Goal: Task Accomplishment & Management: Manage account settings

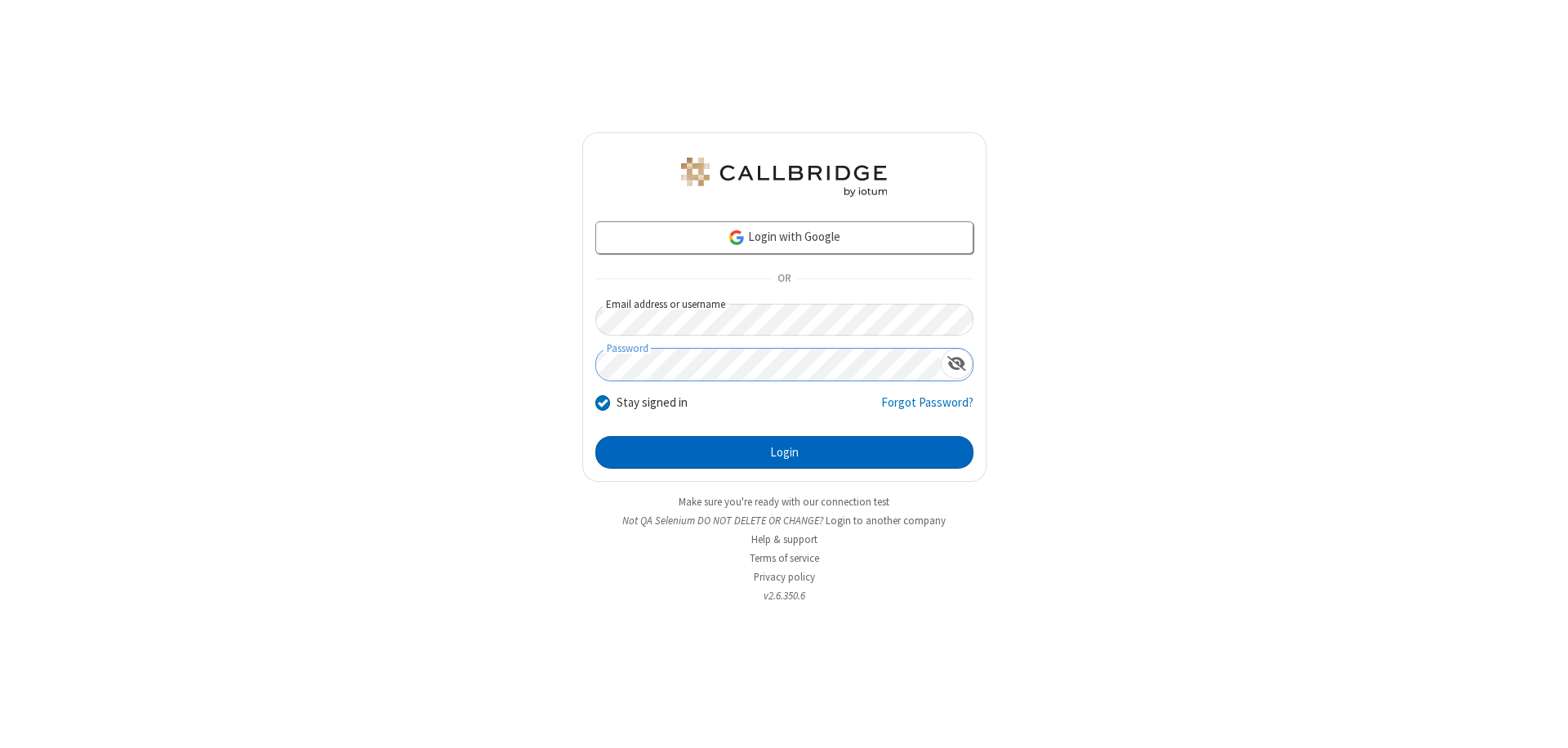
click at [784, 453] on button "Login" at bounding box center [785, 452] width 378 height 33
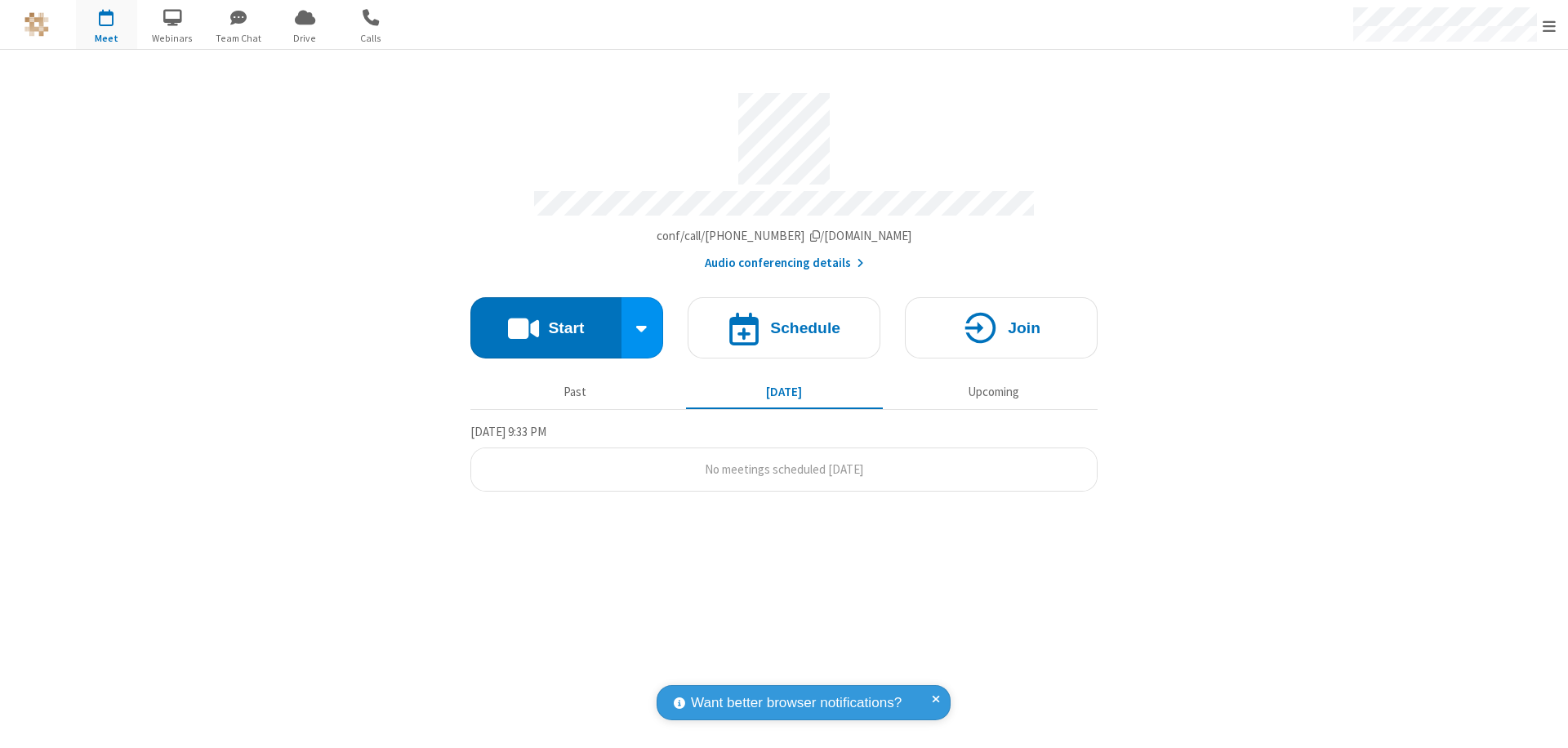
click at [1549, 26] on span "Open menu" at bounding box center [1549, 26] width 13 height 16
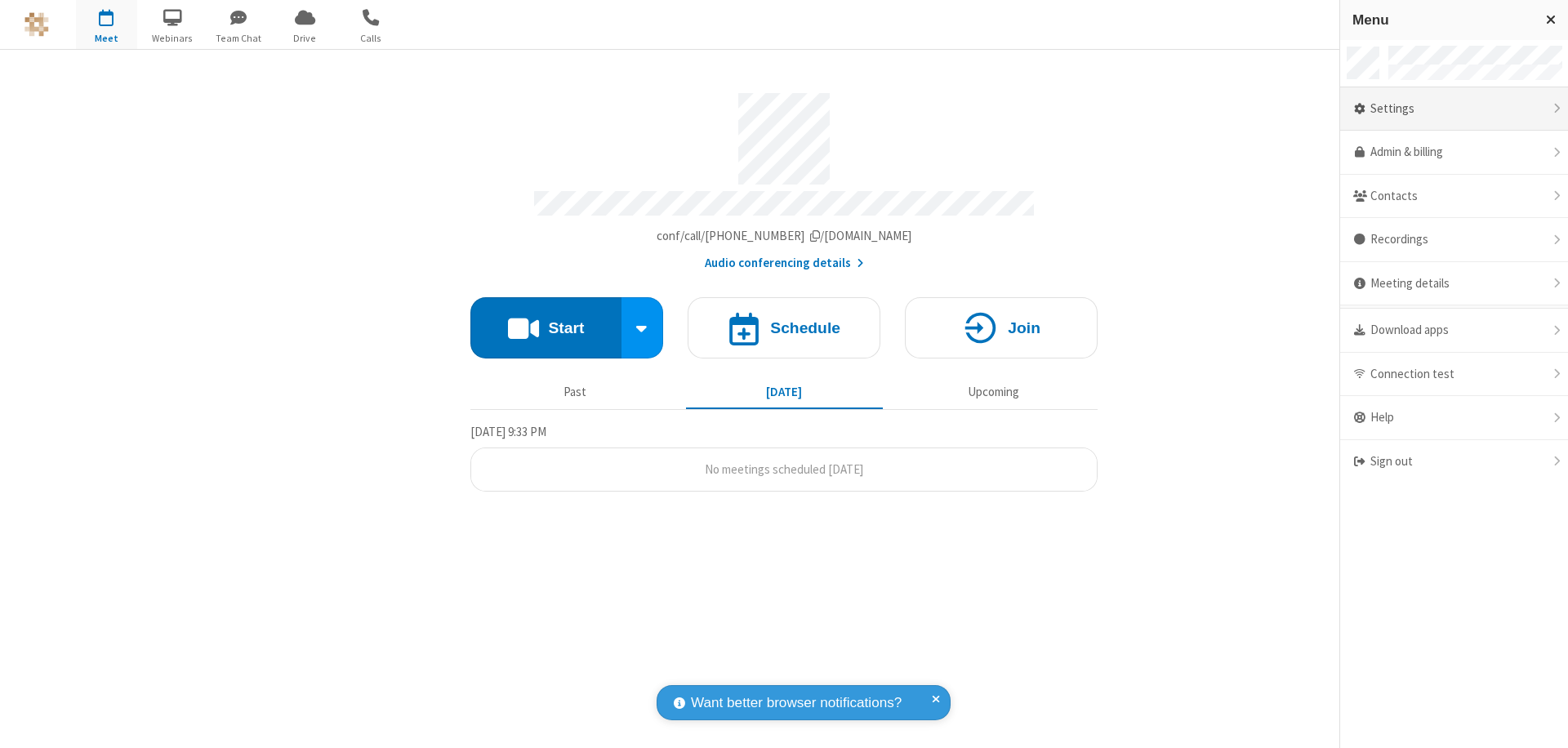
click at [1562, 109] on div "Settings" at bounding box center [1454, 110] width 228 height 44
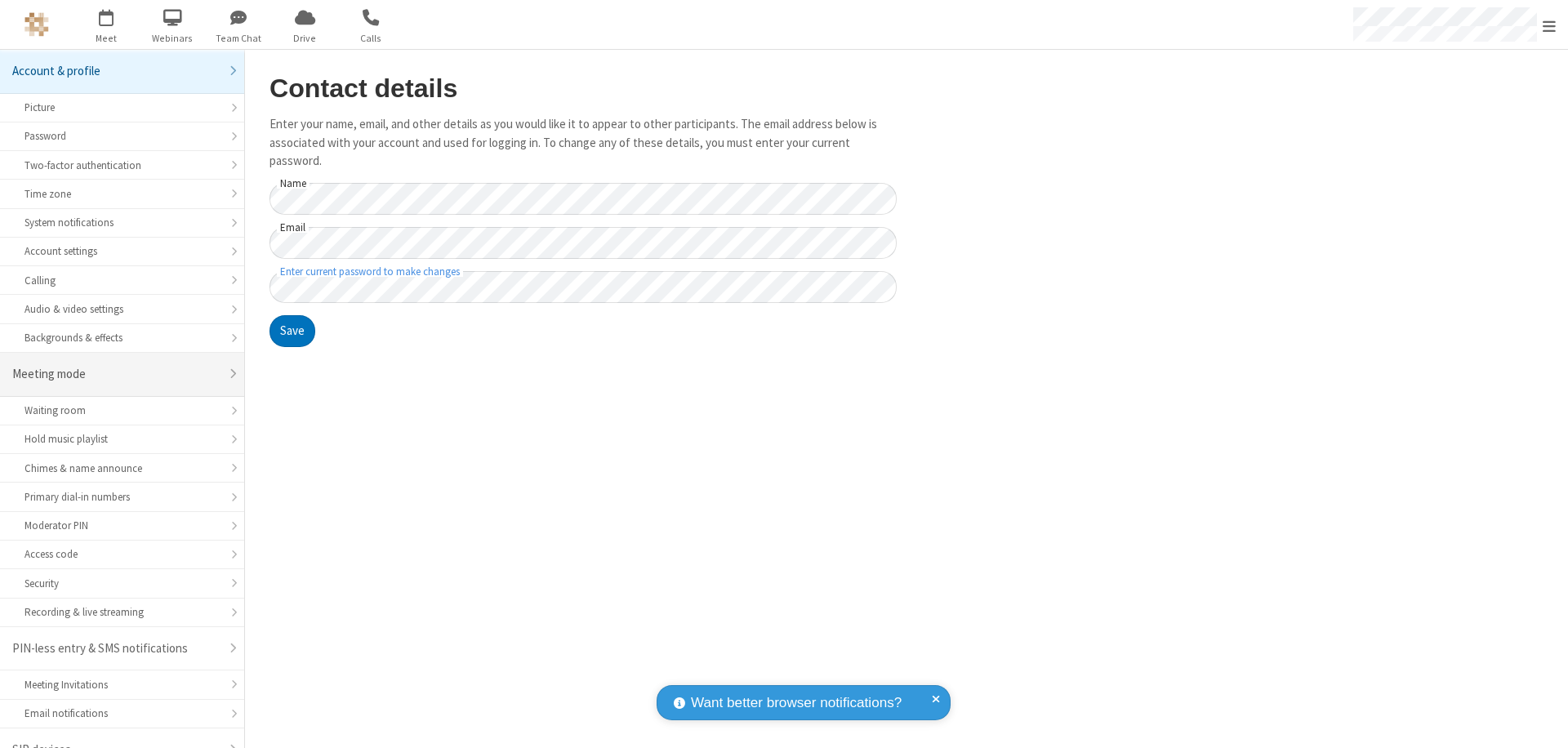
click at [116, 365] on div "Meeting mode" at bounding box center [116, 374] width 208 height 19
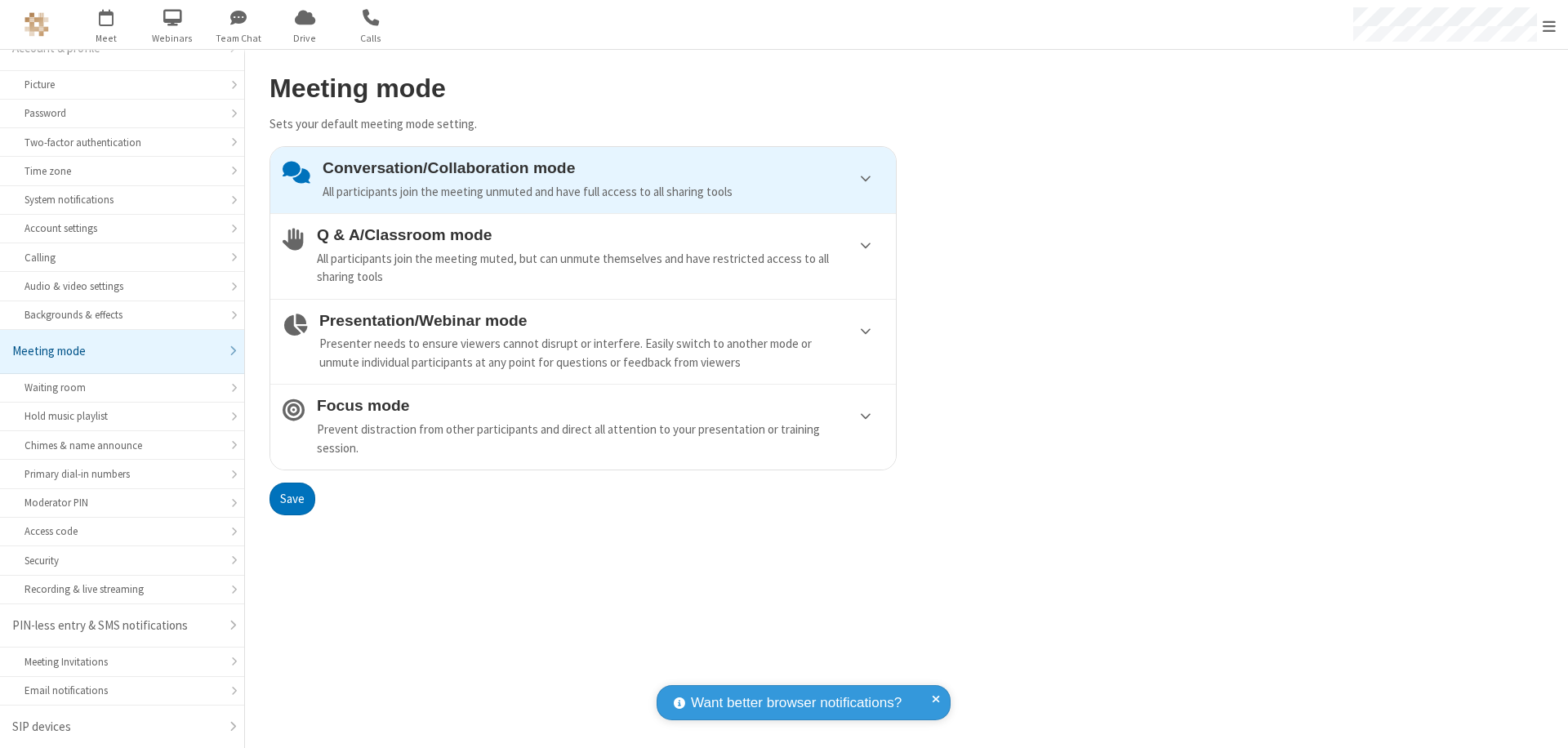
click at [583, 179] on div "Conversation/Collaboration mode All participants join the meeting unmuted and h…" at bounding box center [603, 179] width 561 height 42
click at [292, 499] on button "Save" at bounding box center [293, 499] width 46 height 33
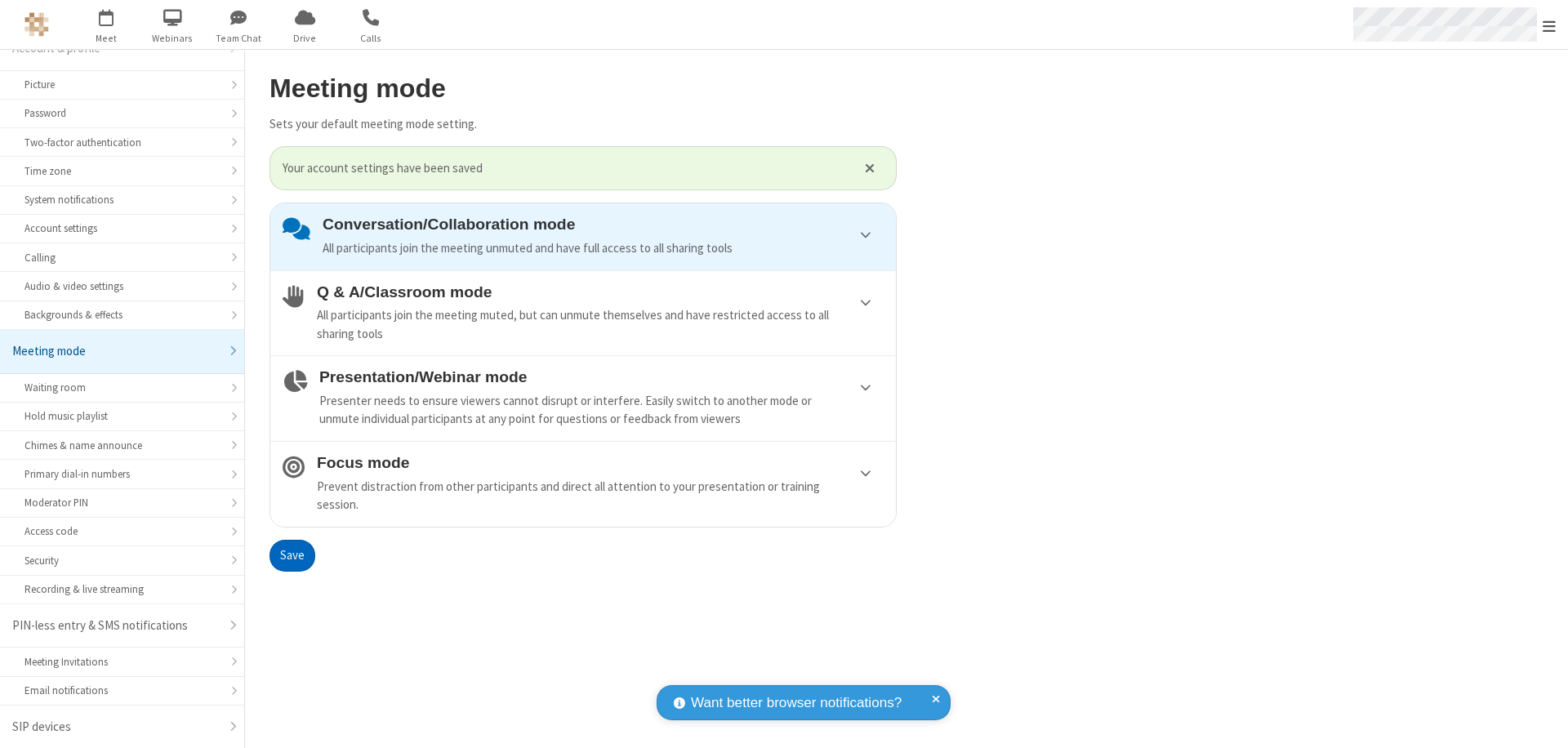
click at [1549, 25] on span "Open menu" at bounding box center [1549, 26] width 13 height 16
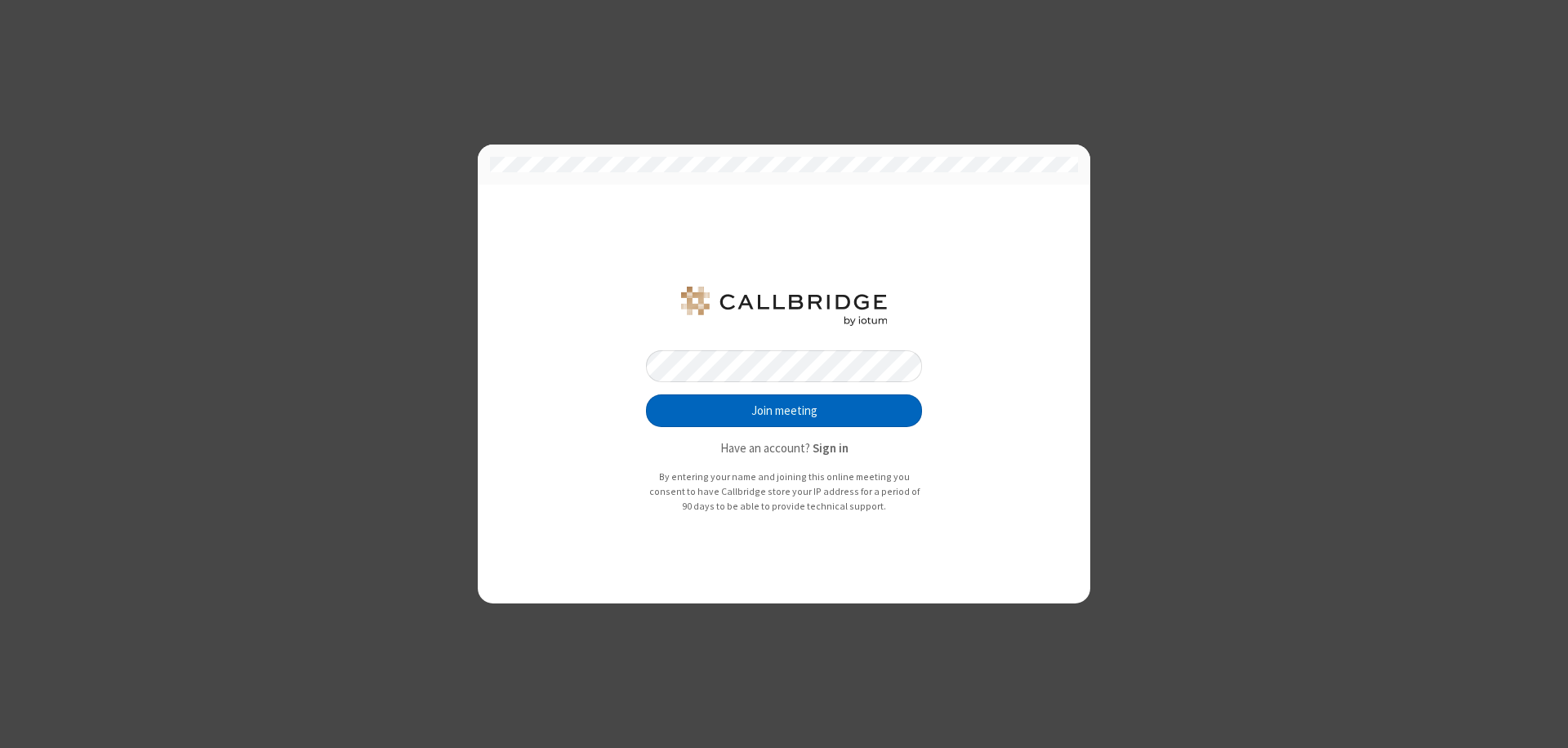
click at [784, 411] on button "Join meeting" at bounding box center [784, 410] width 276 height 33
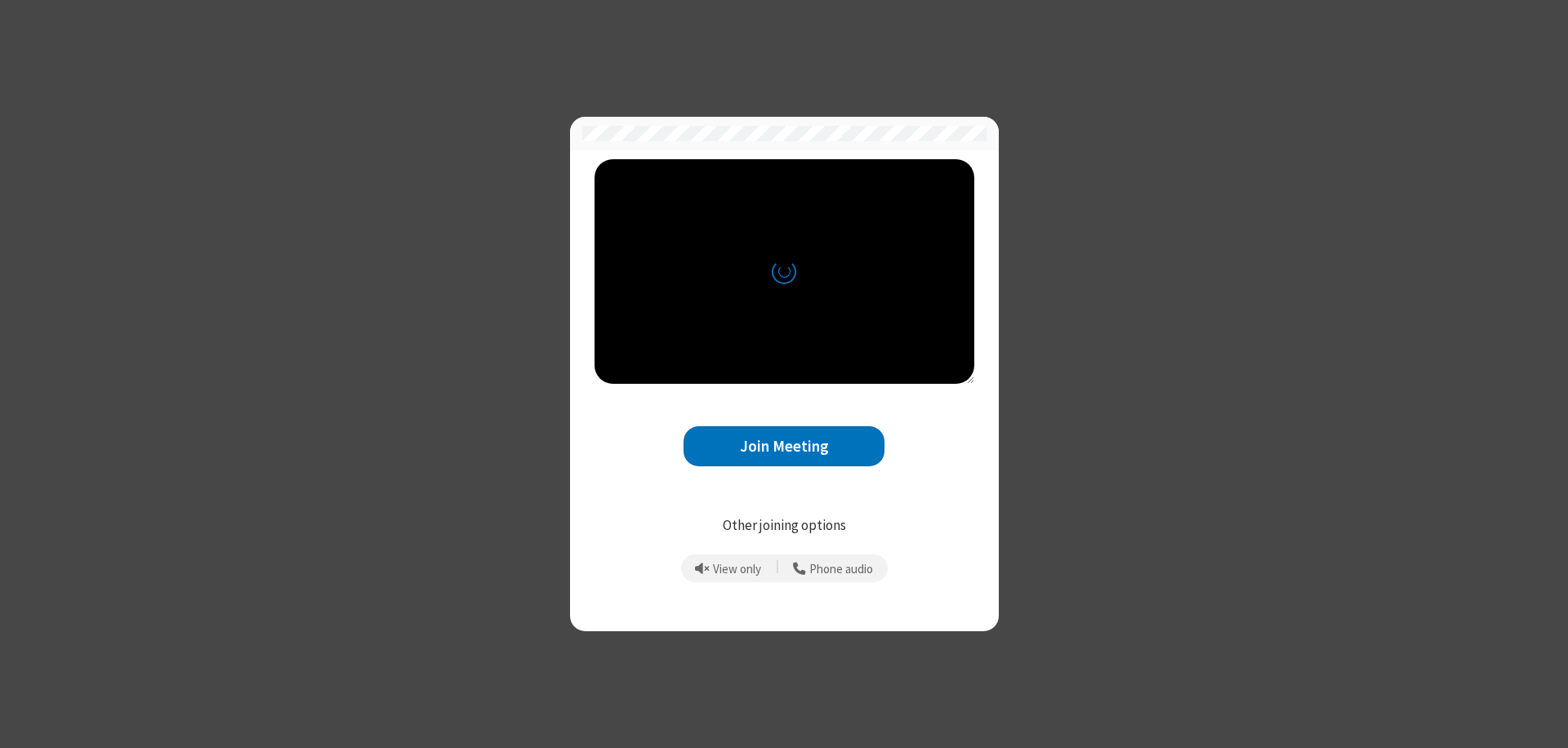
click at [784, 446] on button "Join Meeting" at bounding box center [783, 446] width 201 height 40
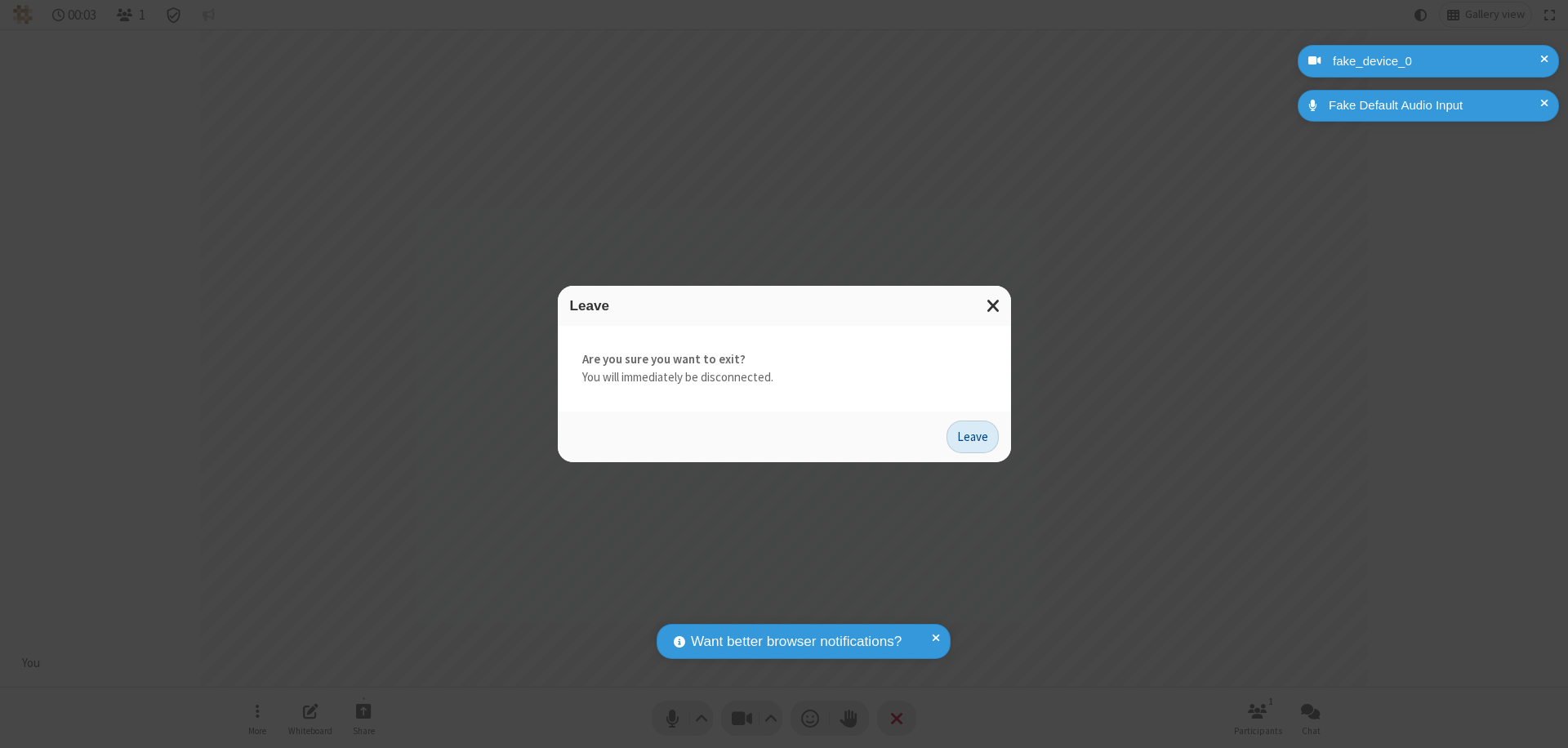
click at [972, 436] on button "Leave" at bounding box center [972, 437] width 52 height 33
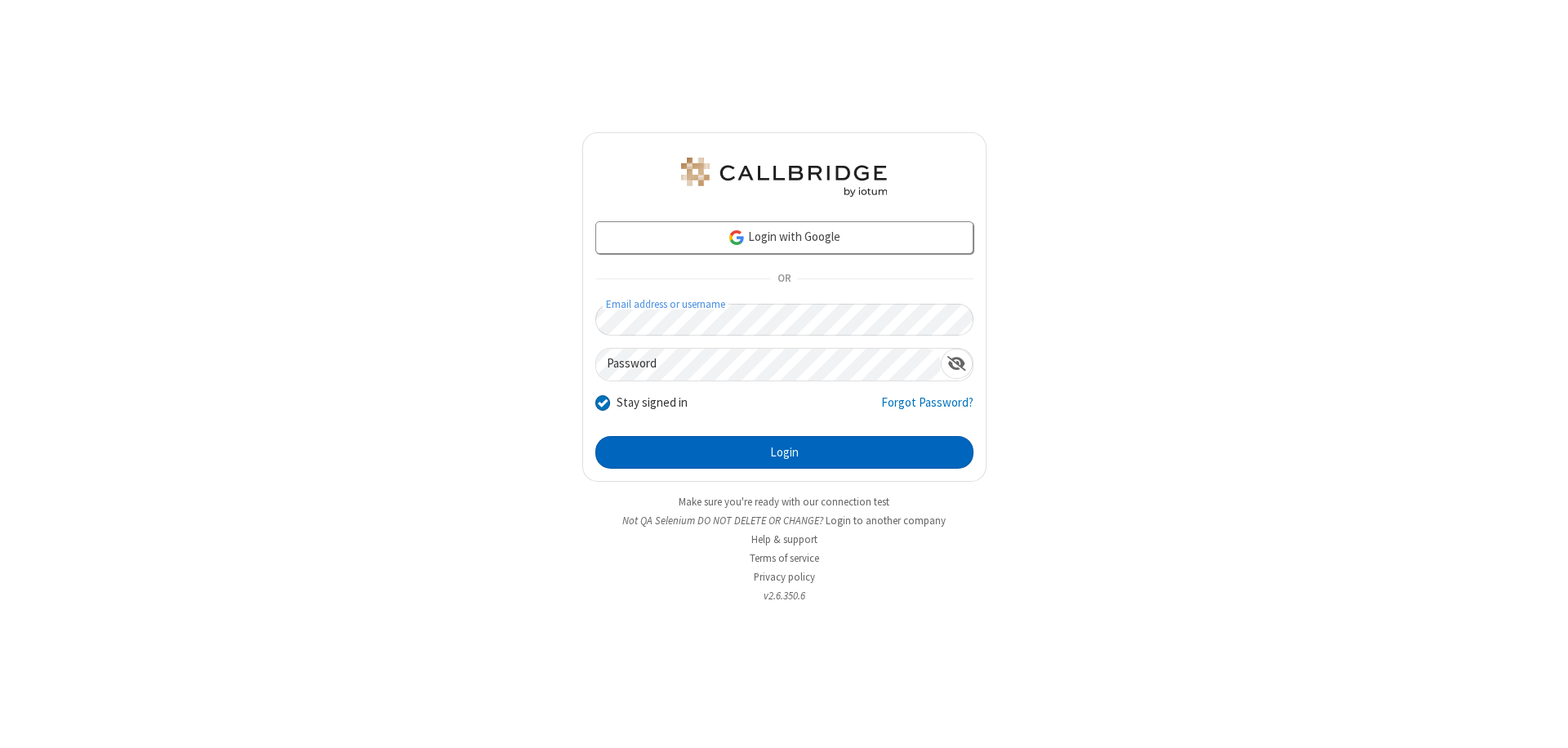
click at [784, 453] on button "Login" at bounding box center [785, 452] width 378 height 33
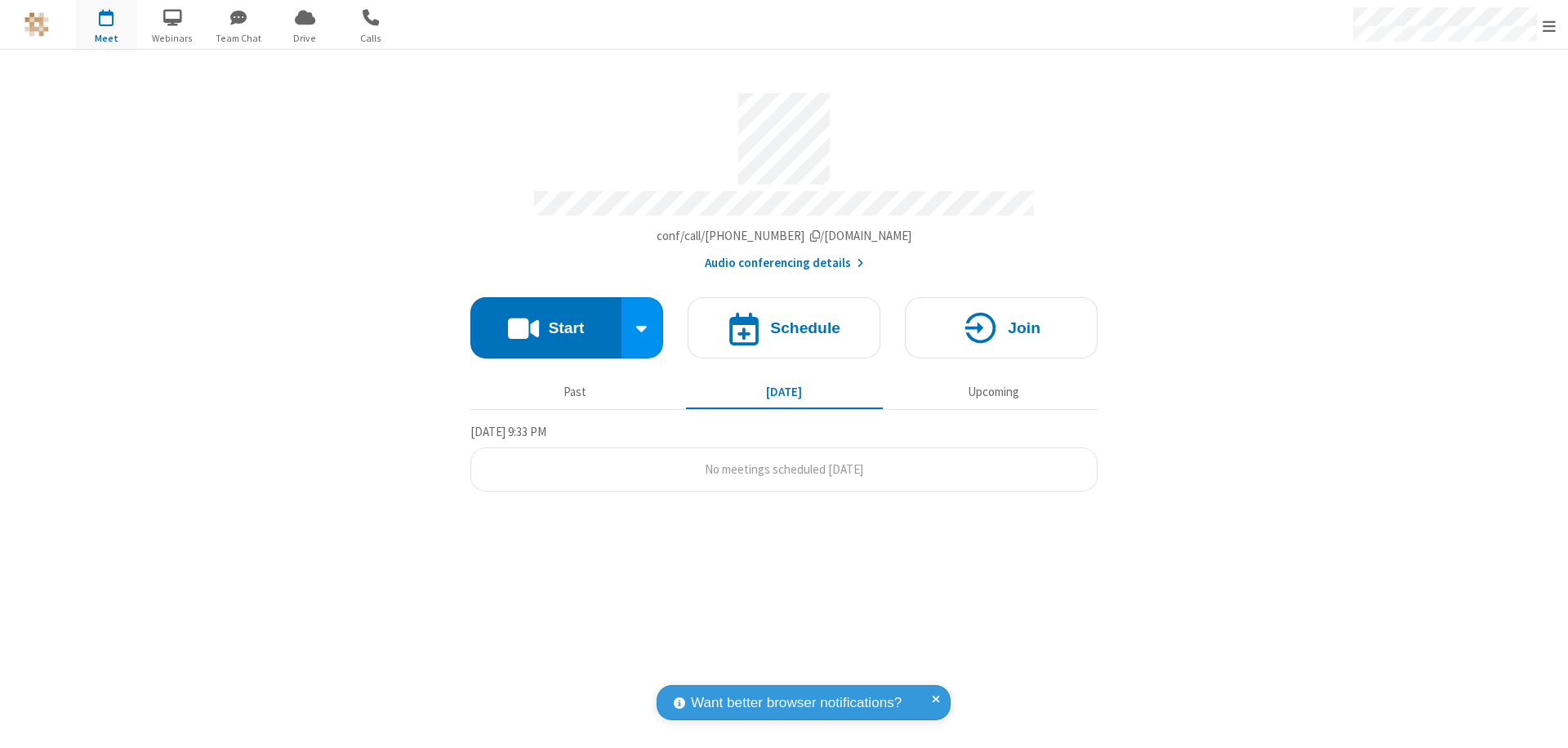
click at [1549, 26] on span "Open menu" at bounding box center [1549, 26] width 13 height 16
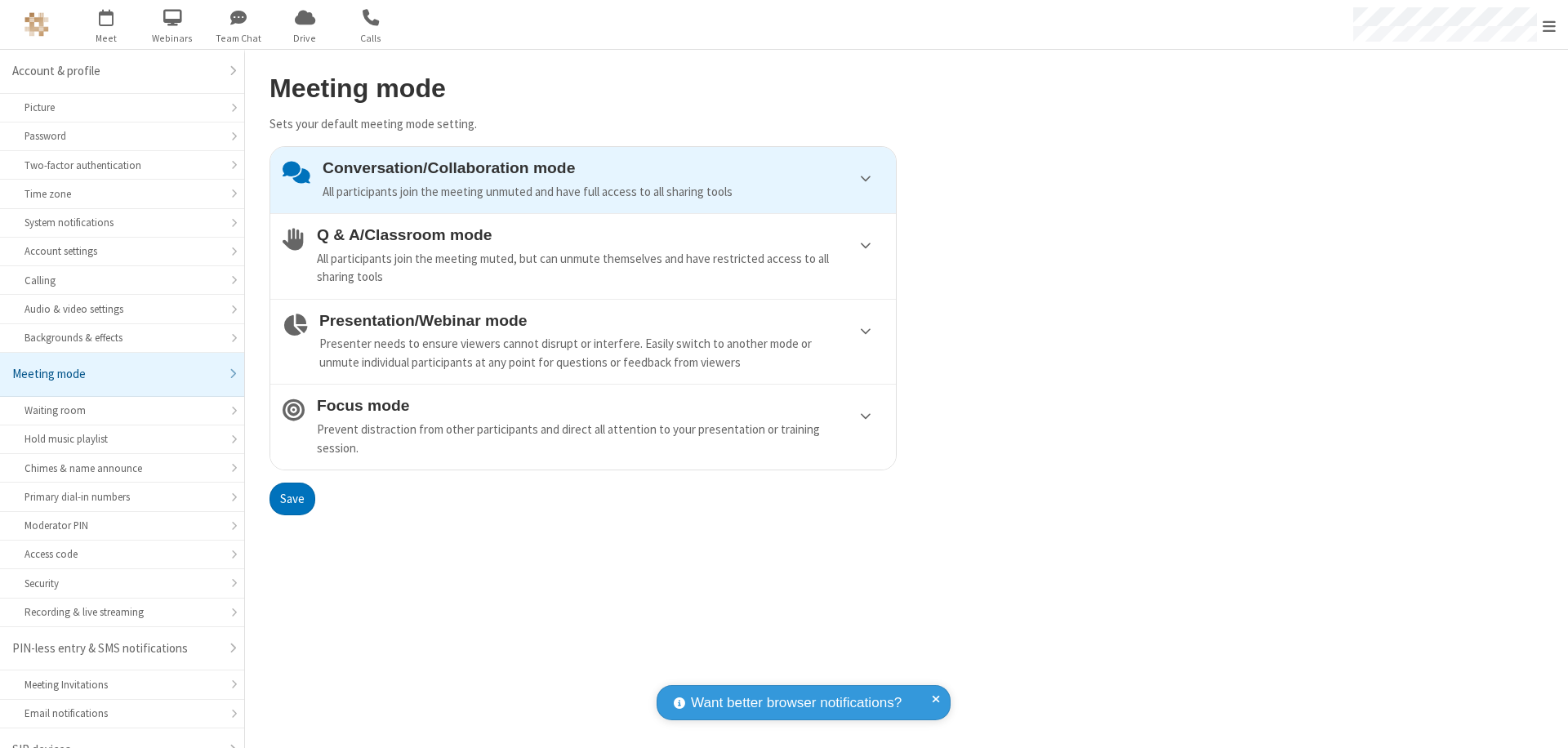
scroll to position [23, 0]
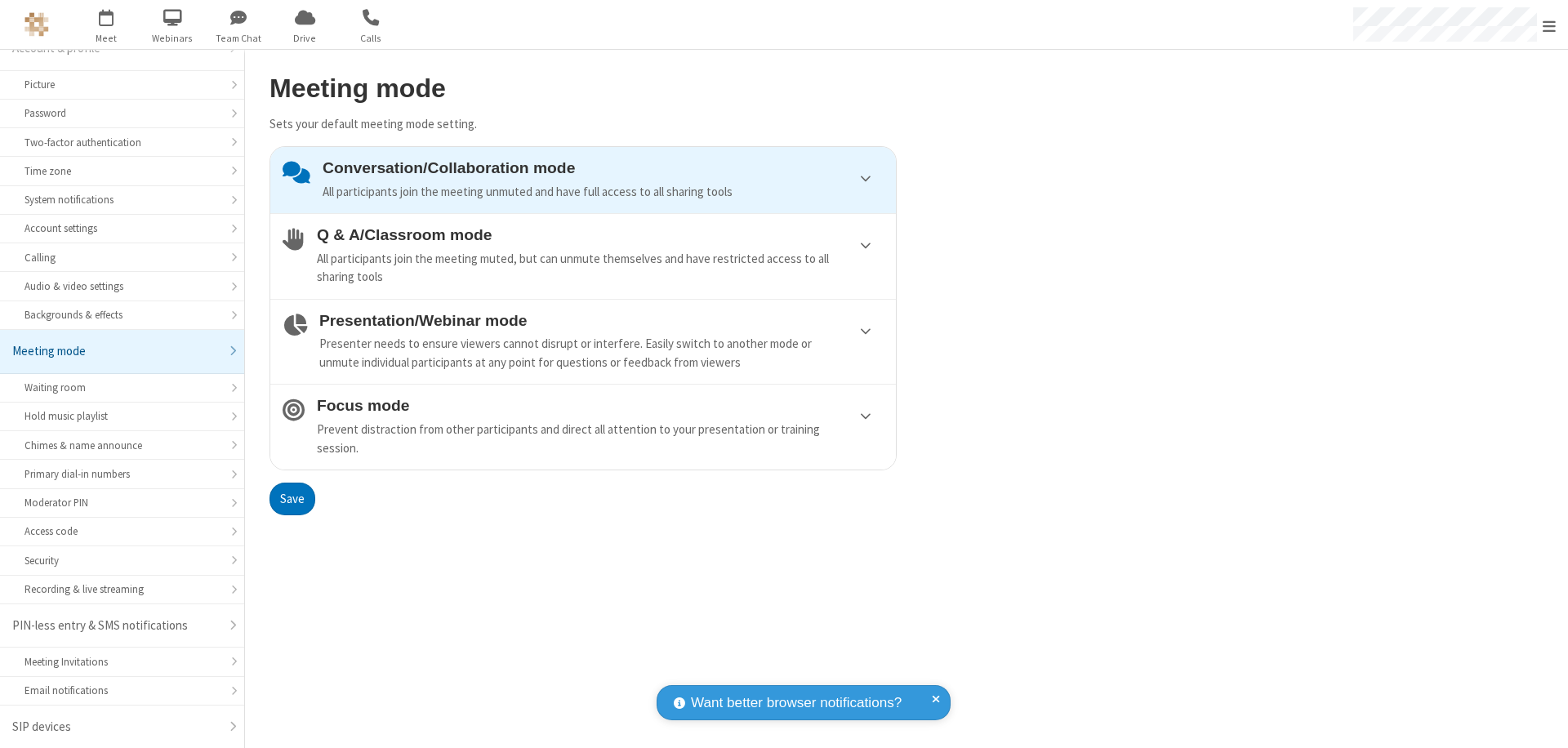
click at [583, 179] on div "Conversation/Collaboration mode All participants join the meeting unmuted and h…" at bounding box center [603, 179] width 561 height 42
click at [292, 499] on button "Save" at bounding box center [293, 499] width 46 height 33
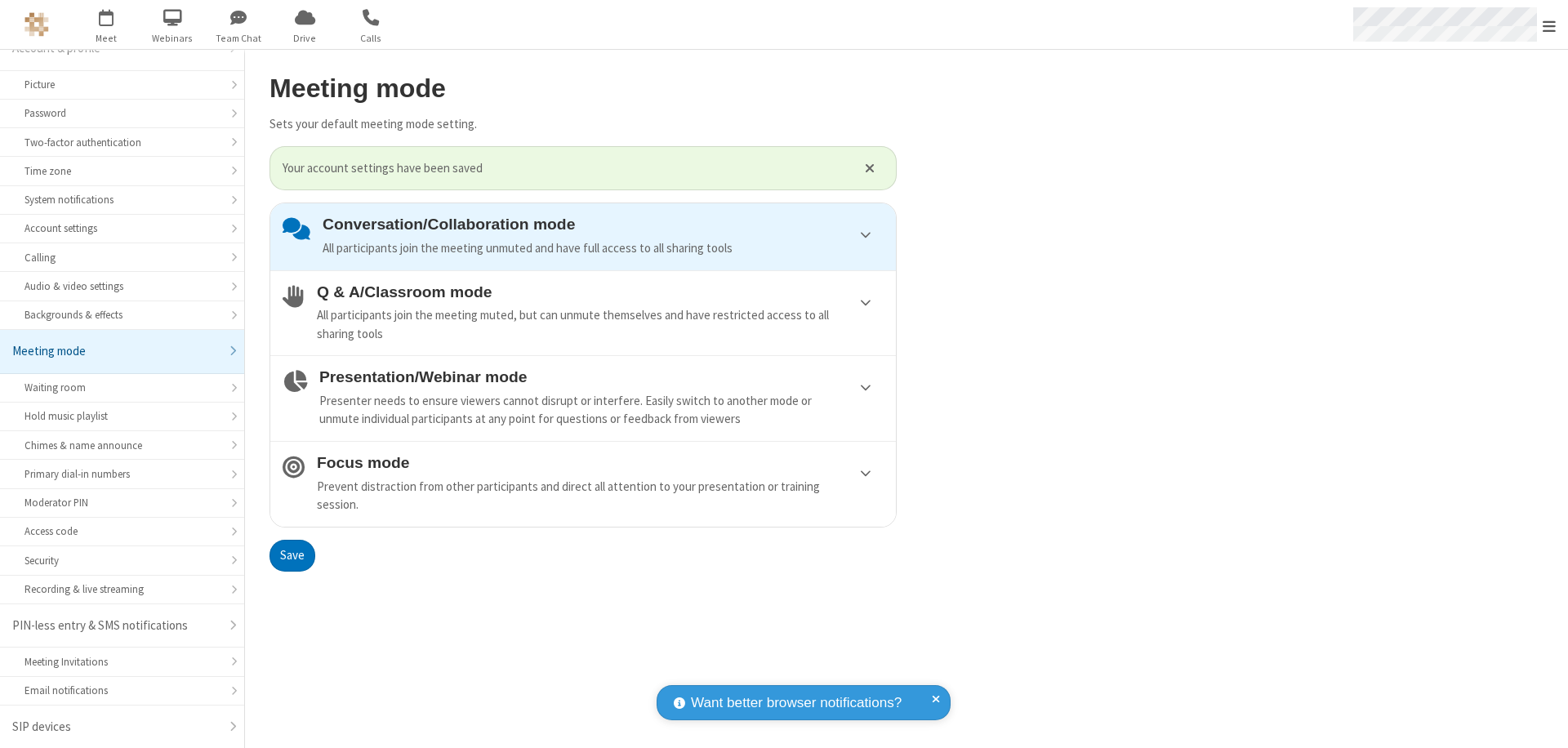
click at [1549, 25] on span "Open menu" at bounding box center [1549, 26] width 13 height 16
